Goal: Task Accomplishment & Management: Manage account settings

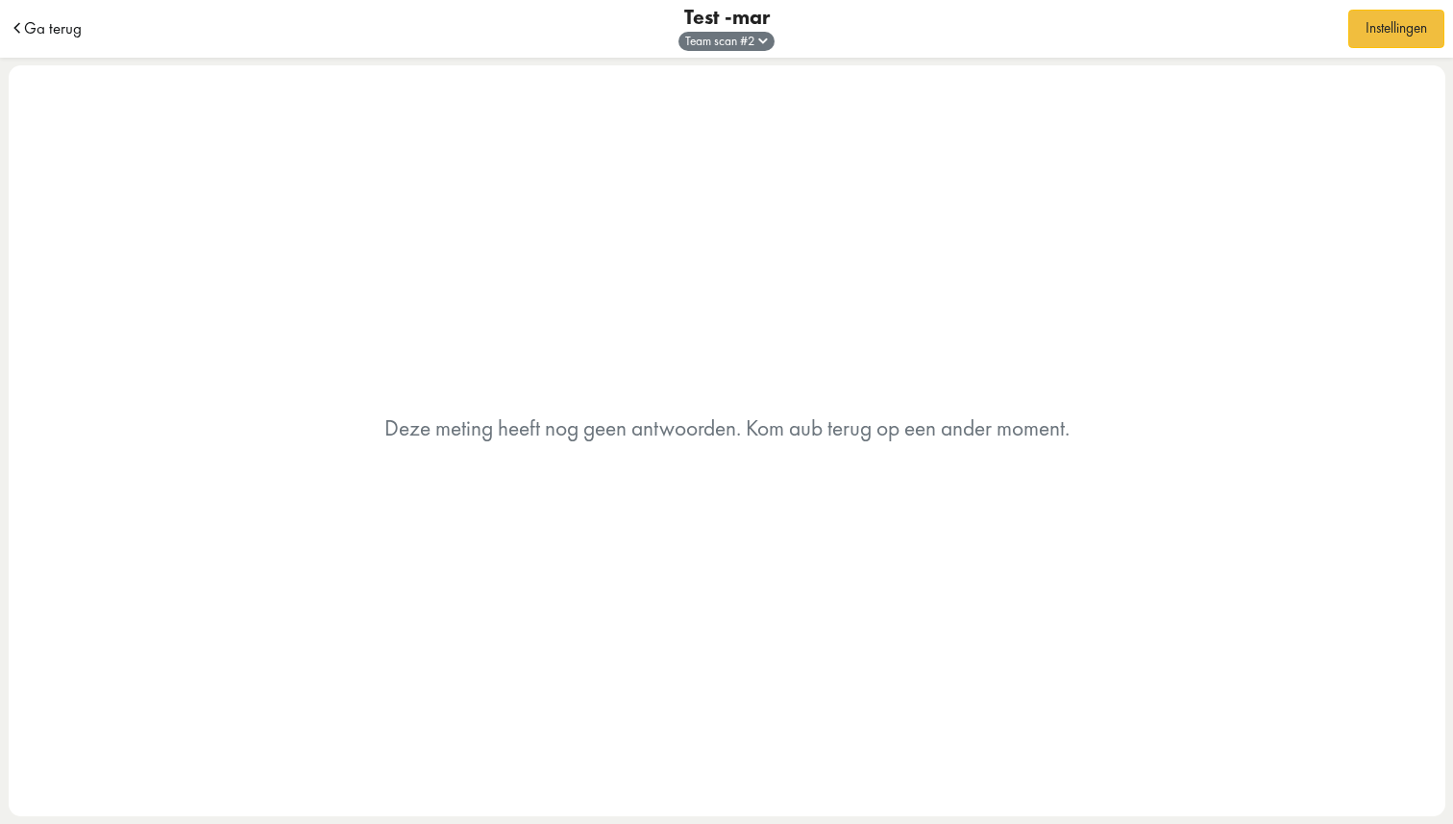
click at [61, 21] on span "Ga terug" at bounding box center [53, 28] width 58 height 16
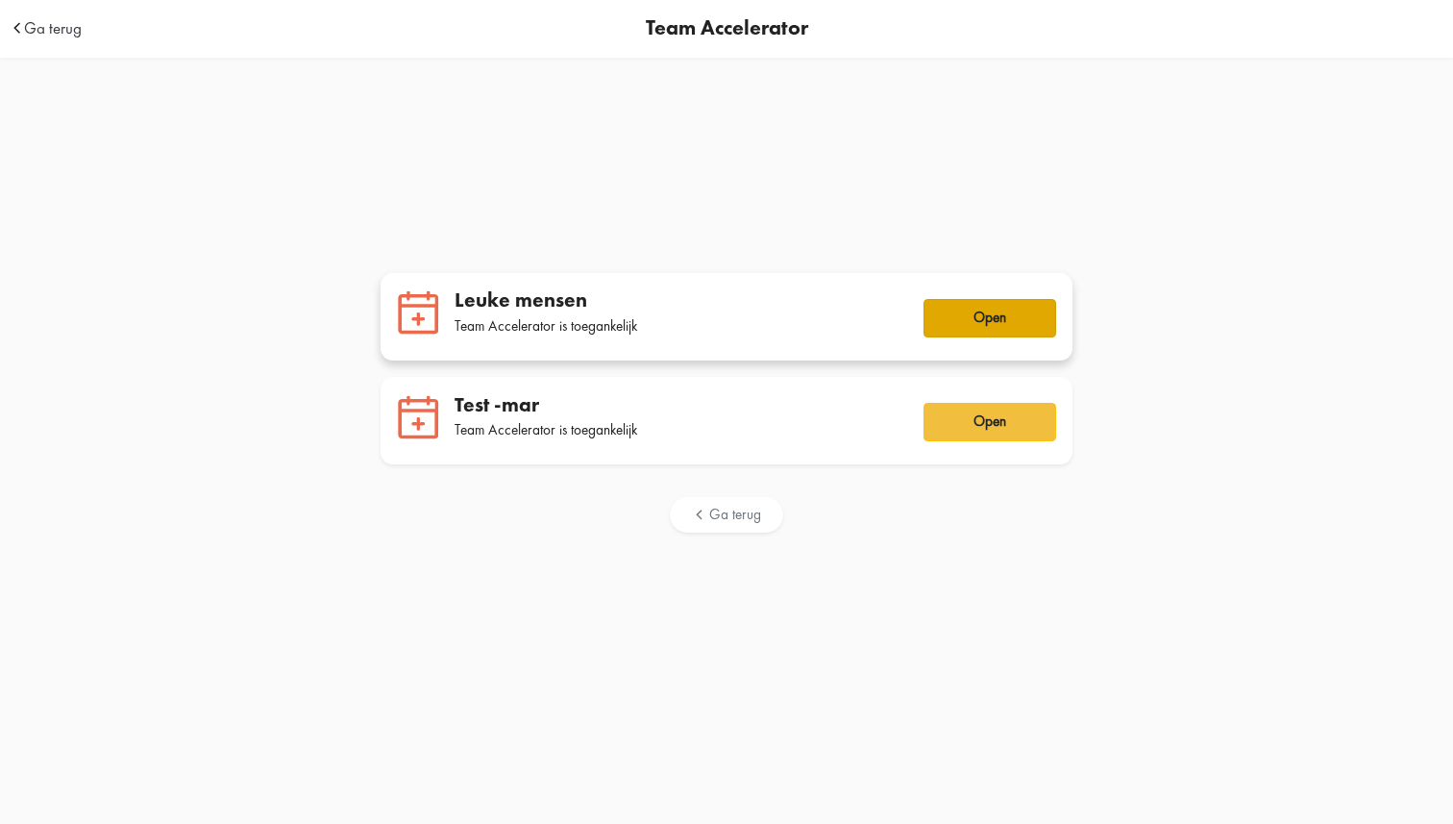
click at [985, 322] on button "Open" at bounding box center [990, 318] width 133 height 38
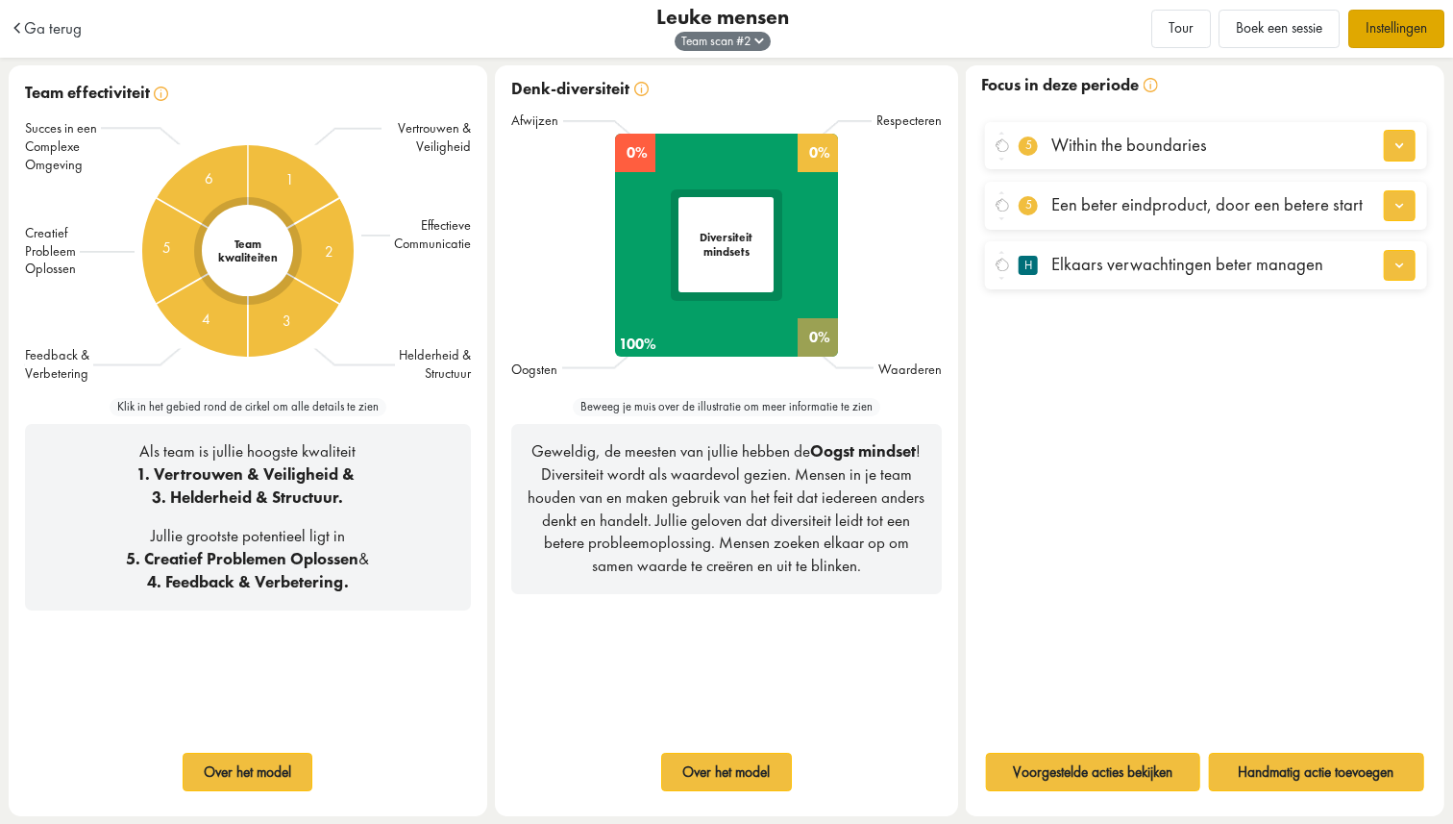
click at [1406, 29] on link "Instellingen" at bounding box center [1396, 29] width 96 height 38
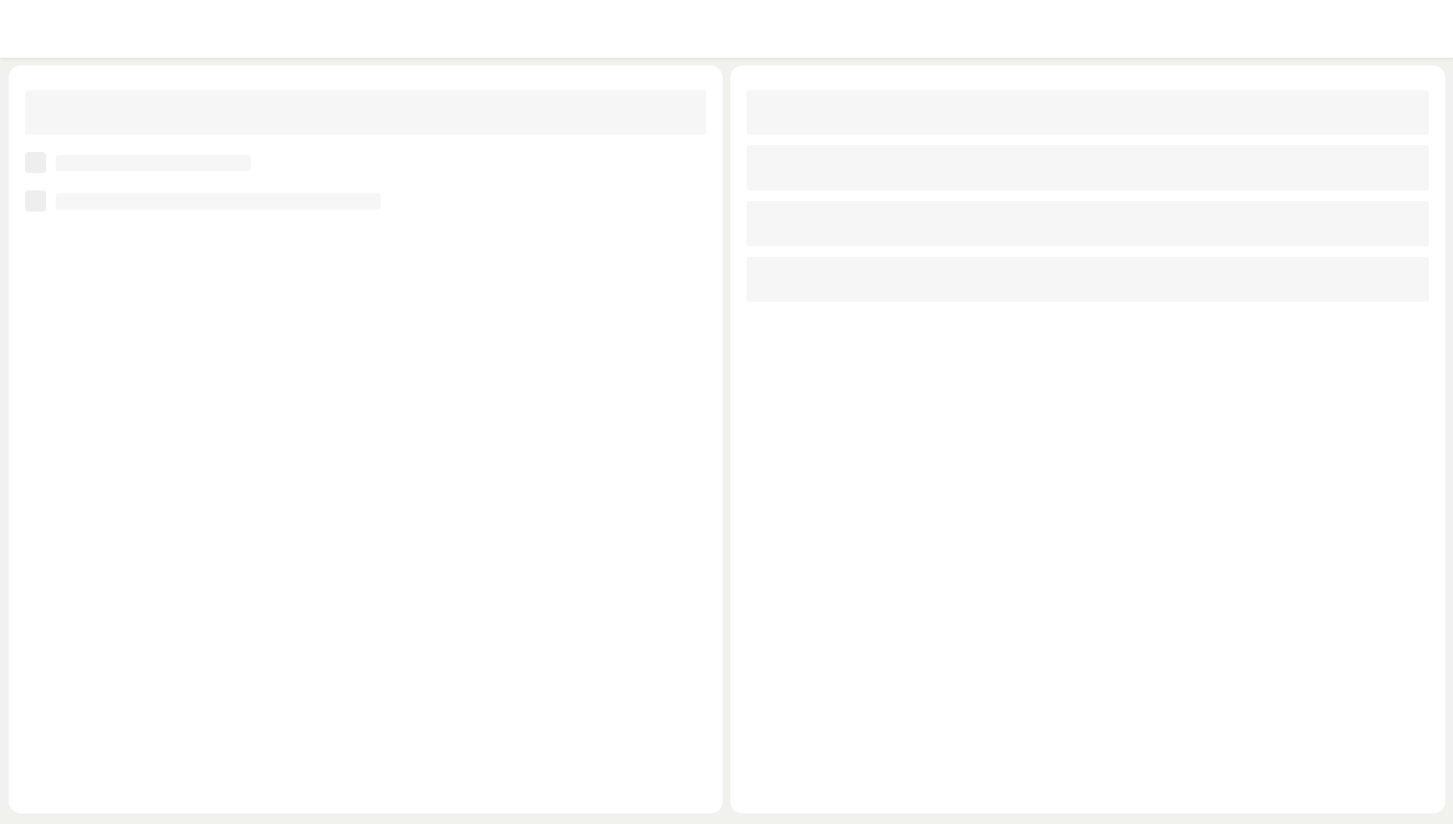
type input "**********"
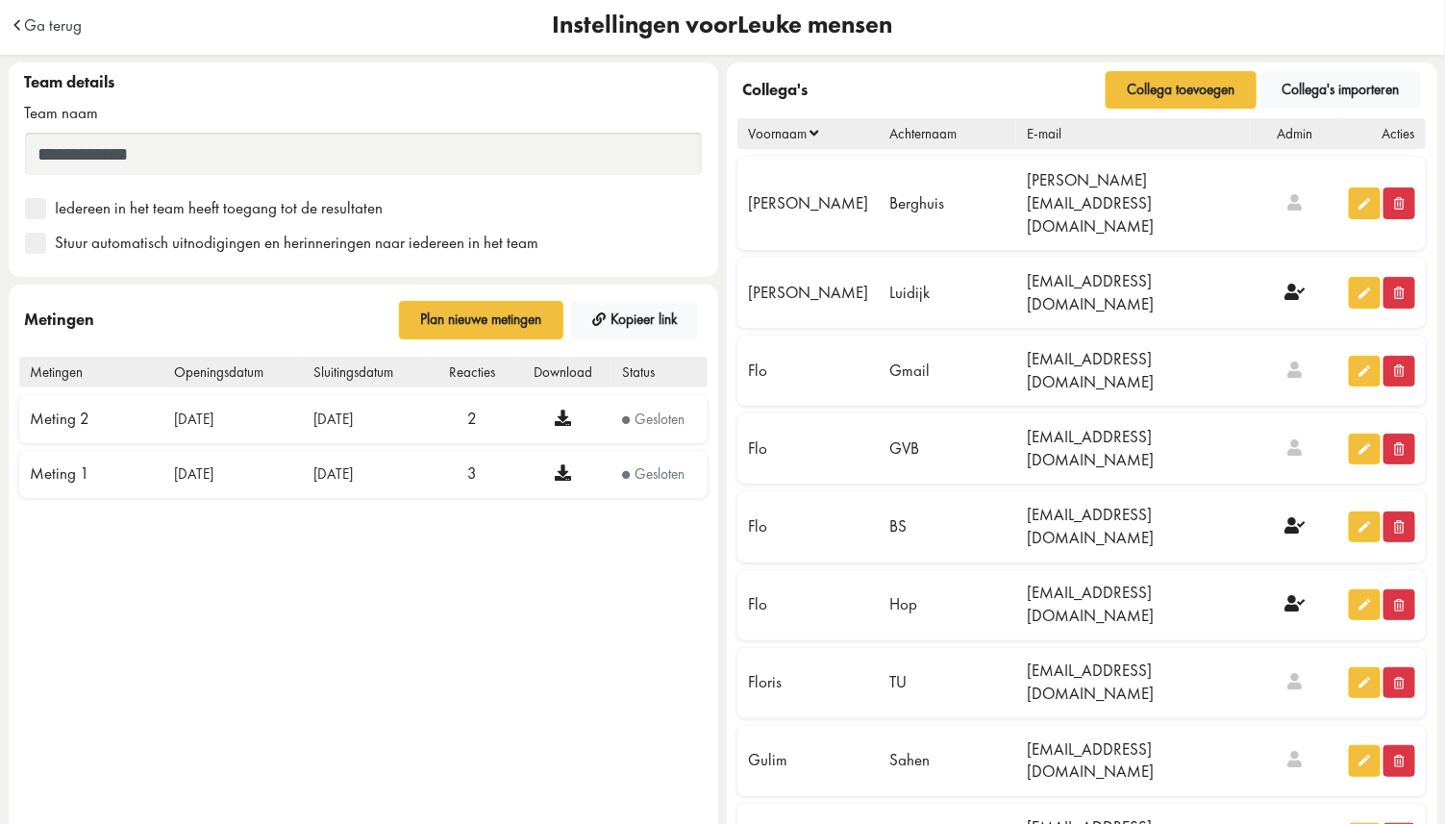
scroll to position [6, 0]
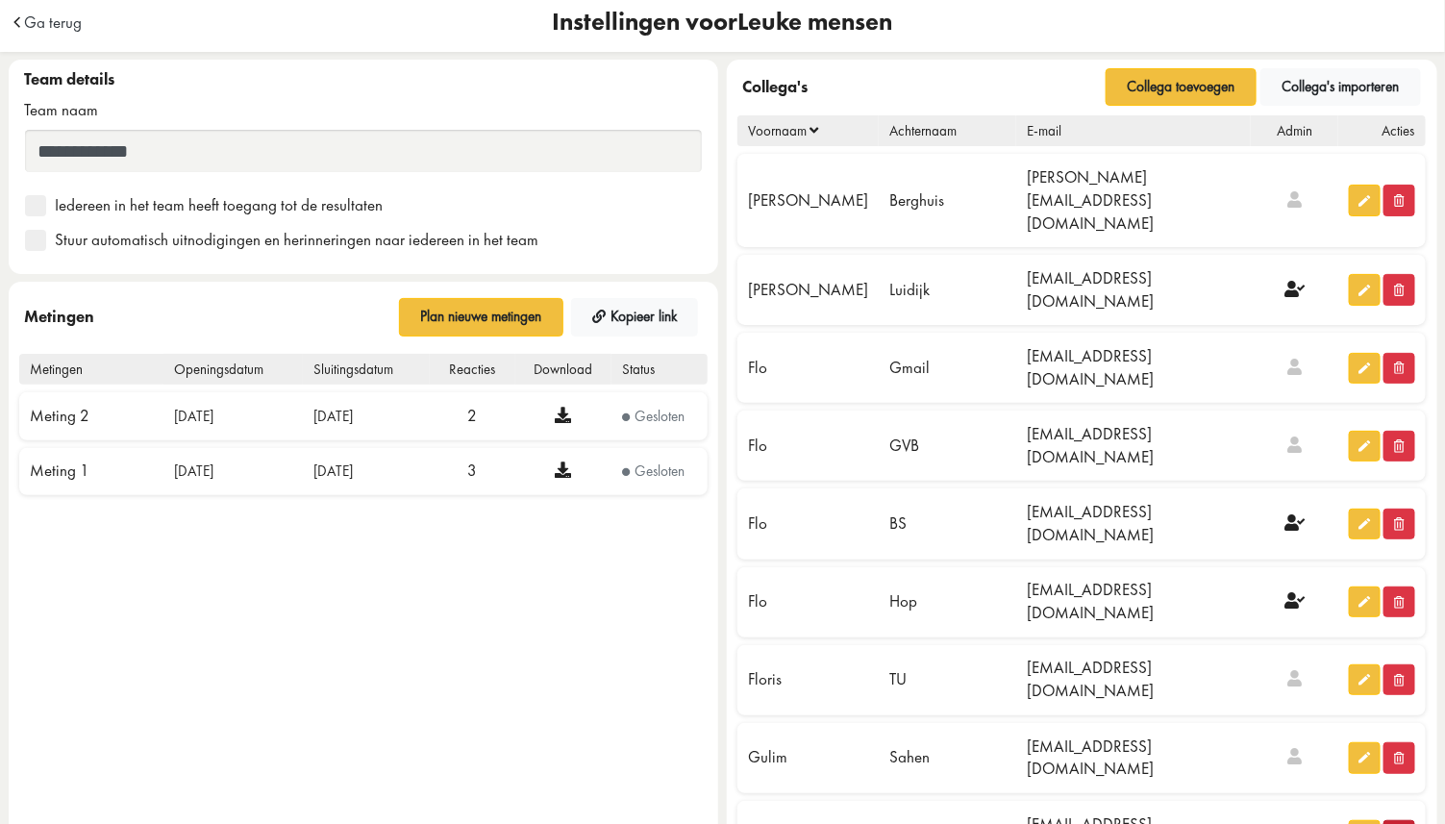
click at [1407, 820] on button "button" at bounding box center [1399, 836] width 32 height 32
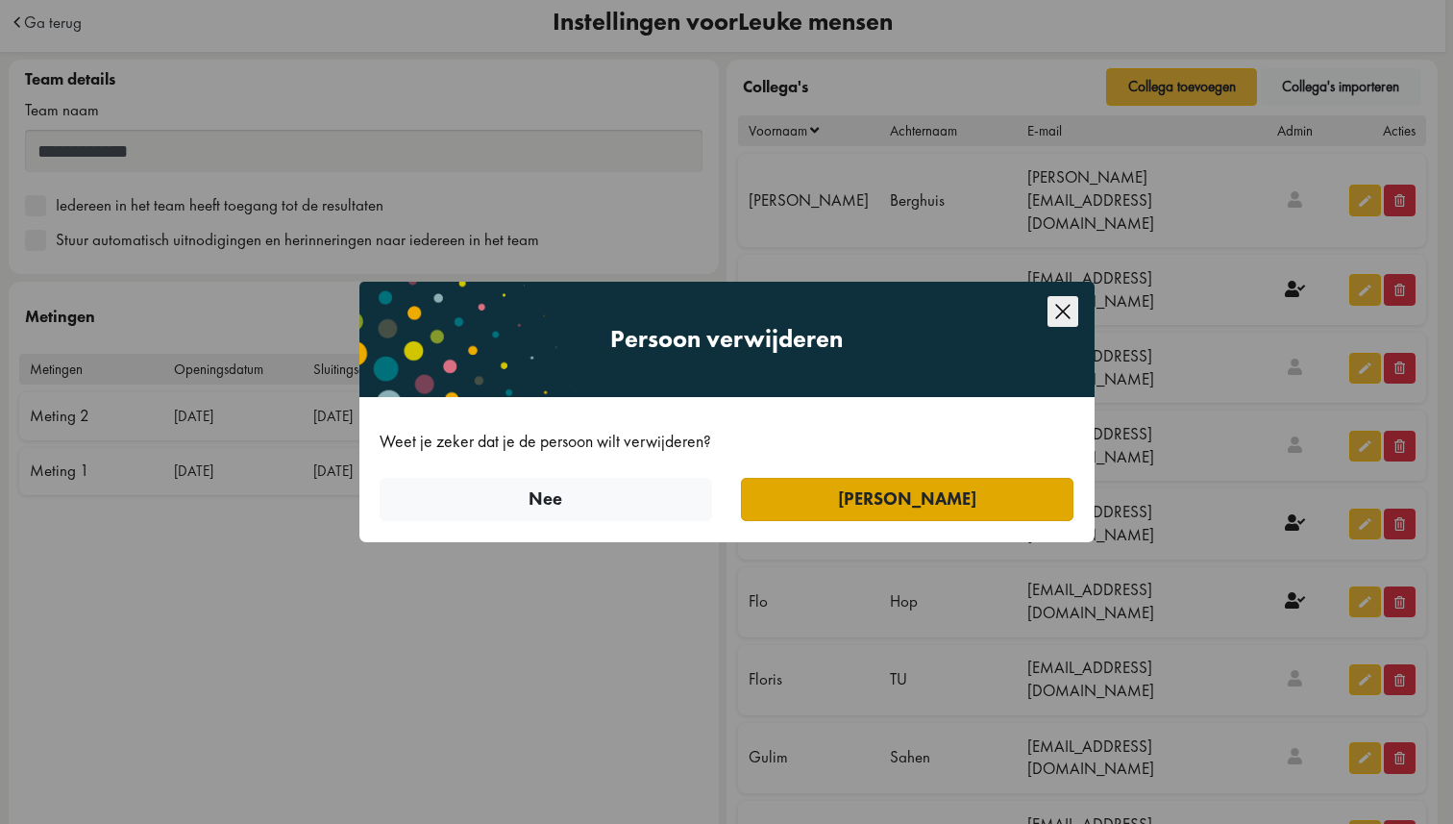
click at [883, 513] on button "[PERSON_NAME]" at bounding box center [907, 499] width 333 height 43
